Goal: Navigation & Orientation: Find specific page/section

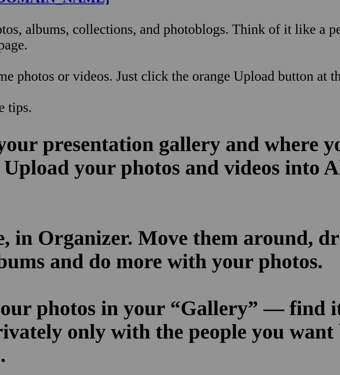
scroll to position [96, 0]
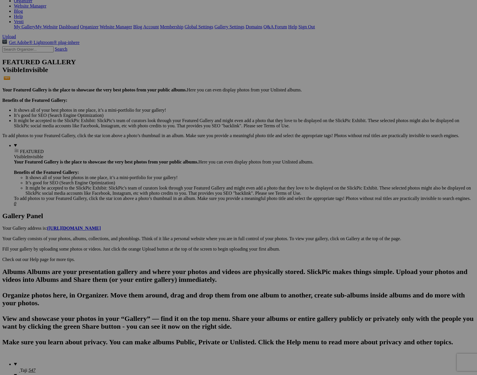
scroll to position [96, 0]
